Goal: Share content

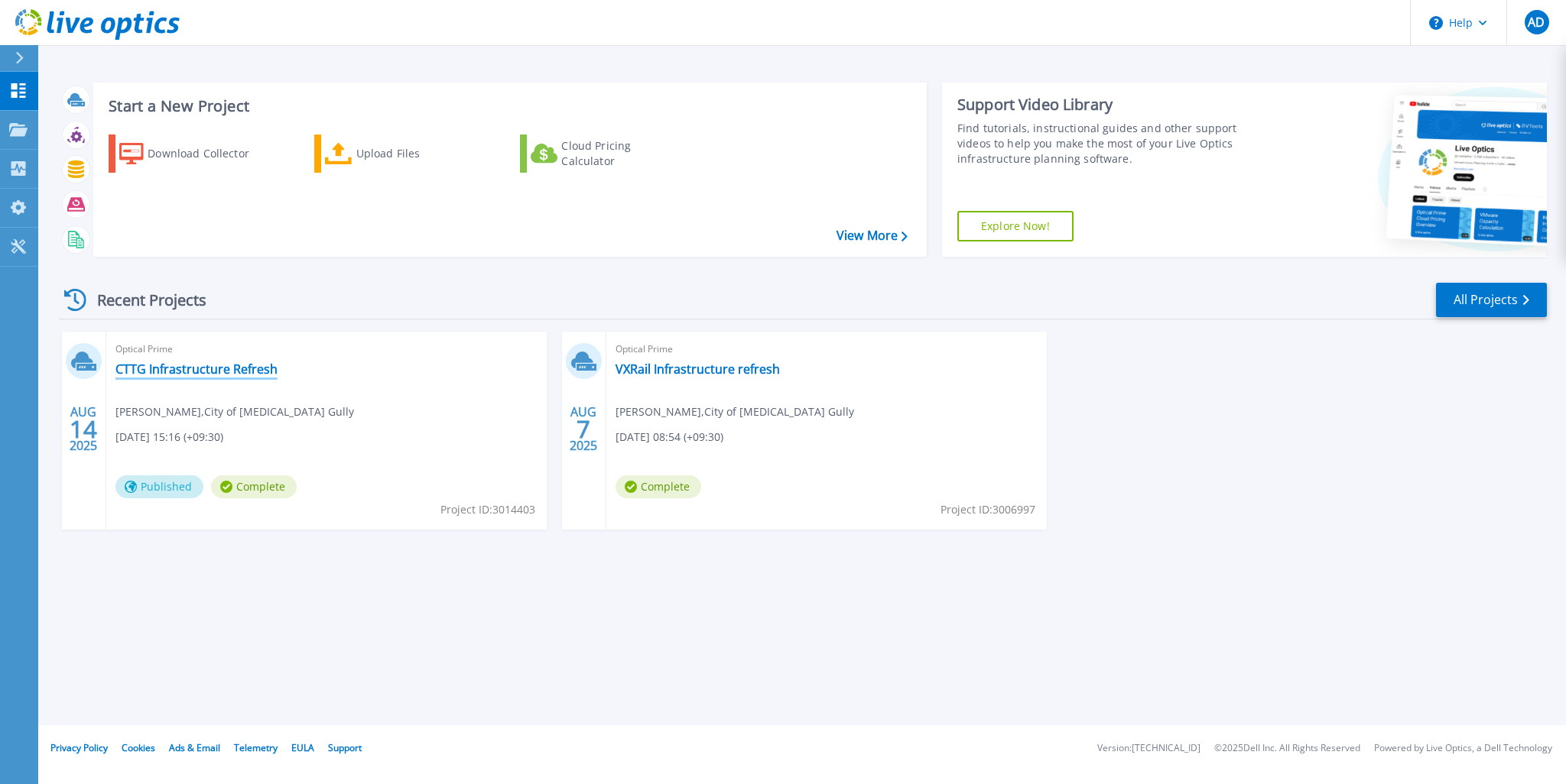
click at [165, 370] on link "CTTG Infrastructure Refresh" at bounding box center [197, 370] width 162 height 15
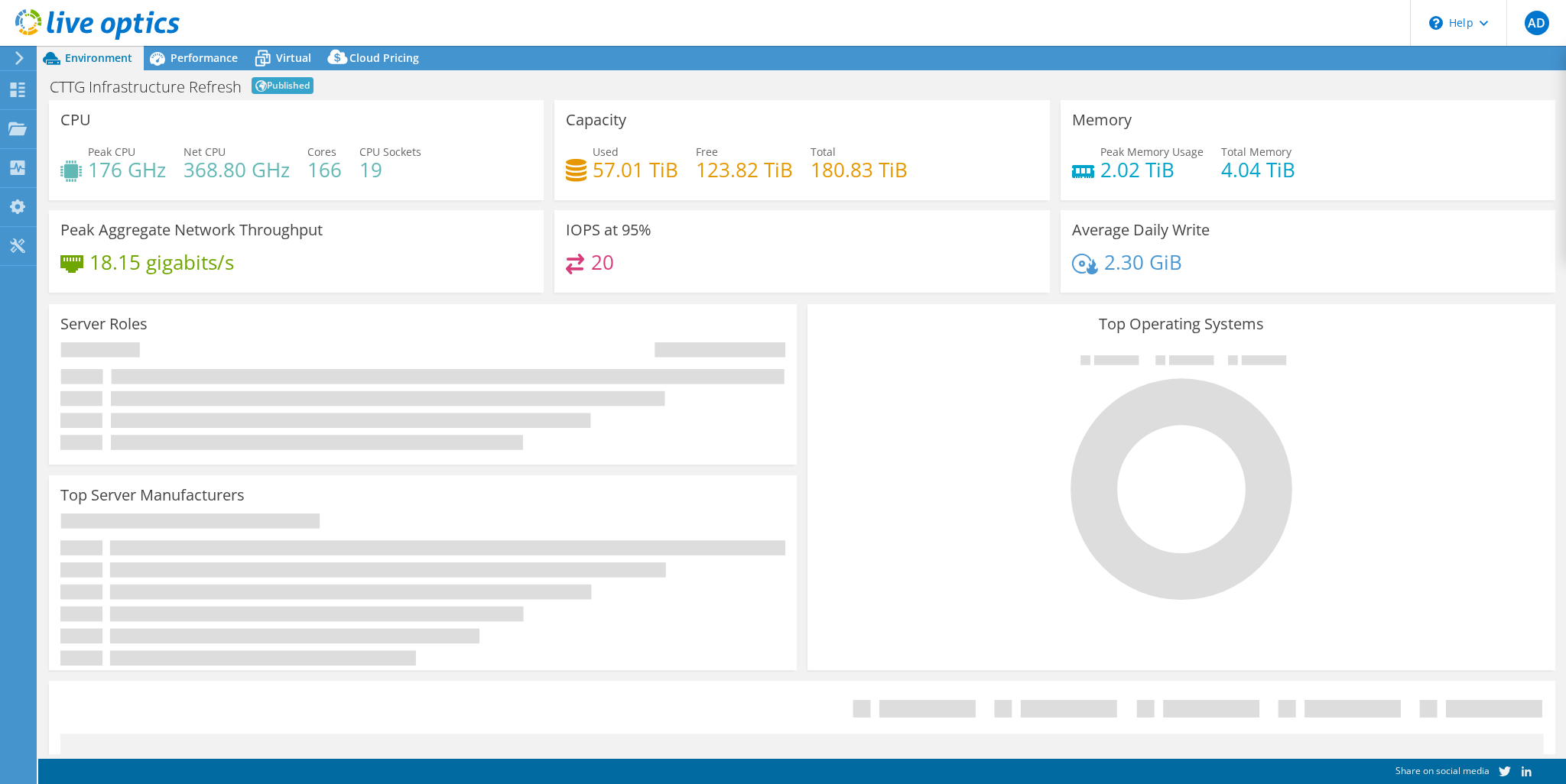
select select "USD"
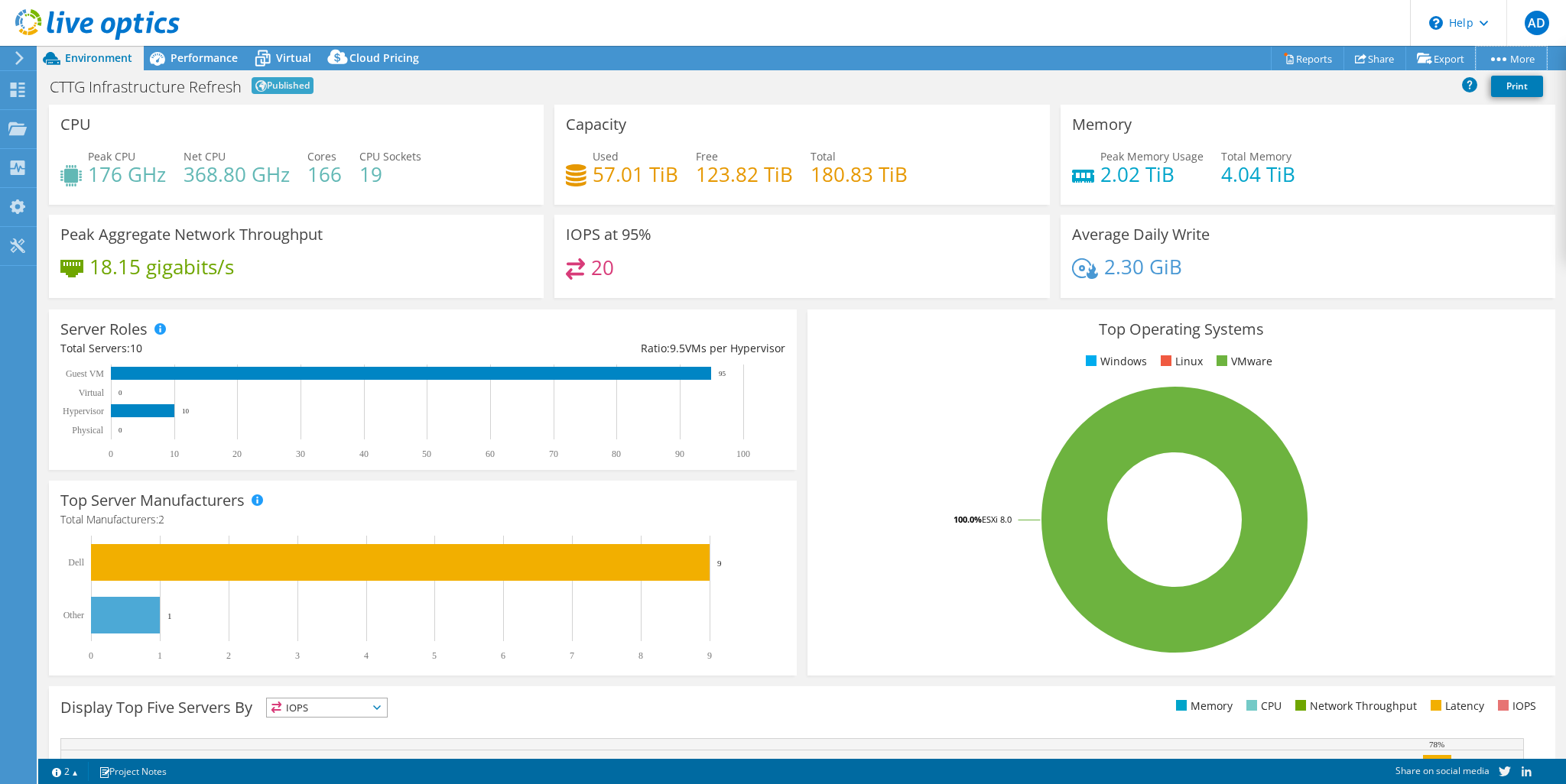
click at [1520, 58] on link "More" at bounding box center [1511, 58] width 71 height 24
click at [0, 0] on link "Publish Options" at bounding box center [0, 0] width 0 height 0
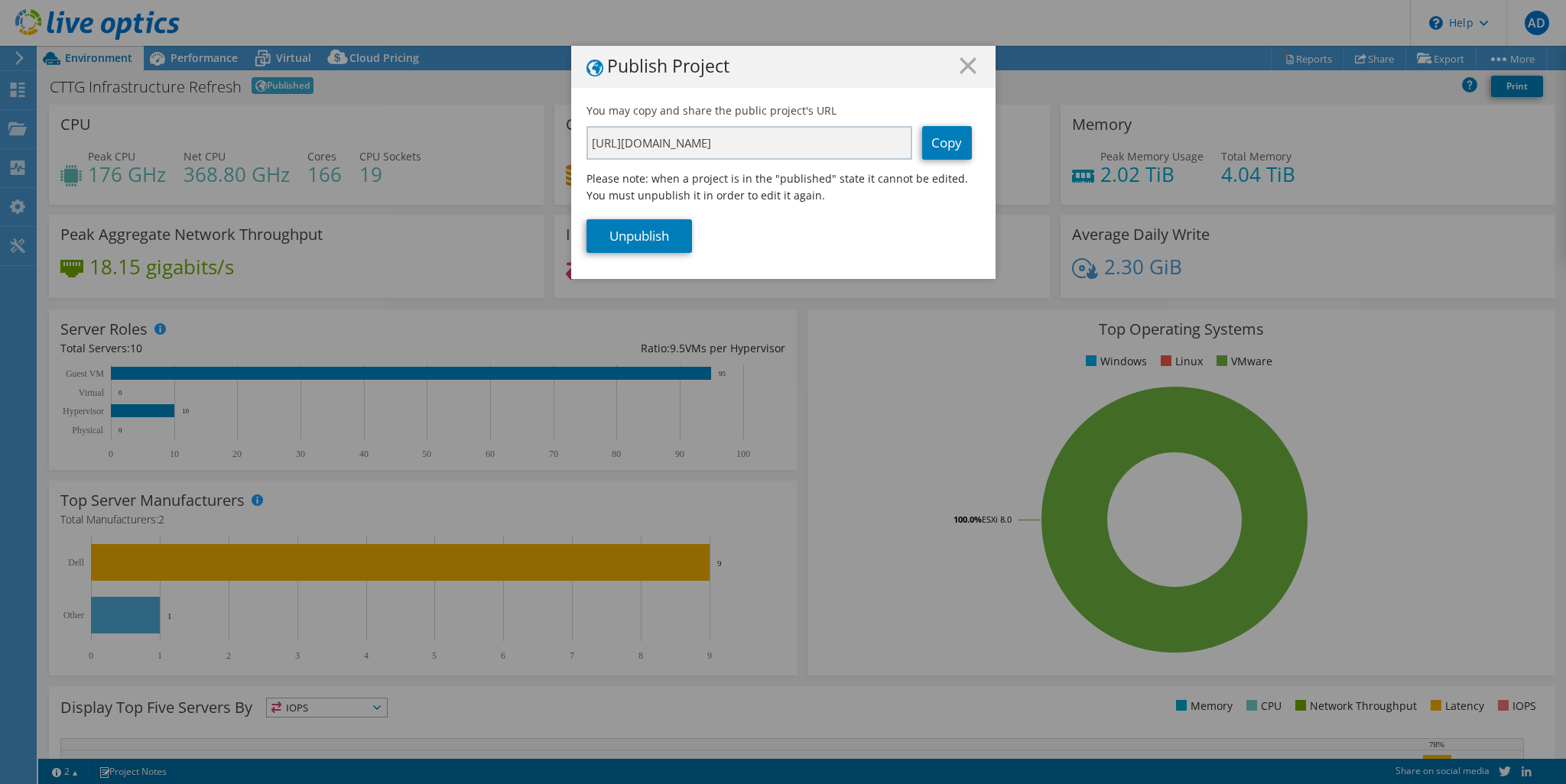
click at [938, 139] on link "Copy" at bounding box center [947, 142] width 50 height 33
